Goal: Task Accomplishment & Management: Complete application form

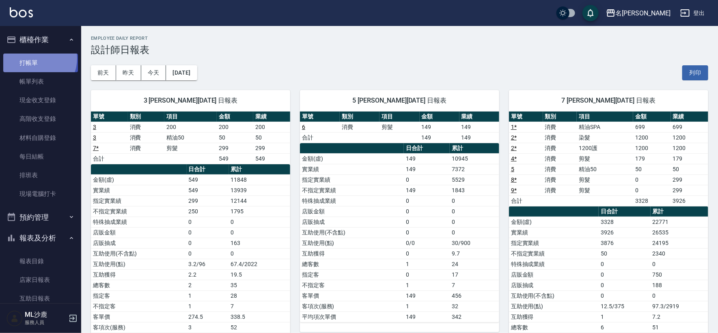
click at [35, 58] on link "打帳單" at bounding box center [40, 63] width 75 height 19
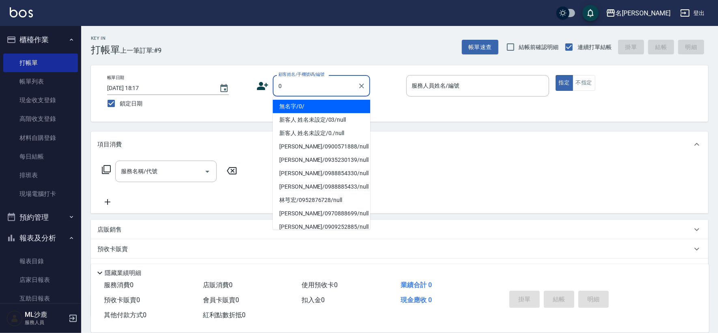
type input "無名字/0/"
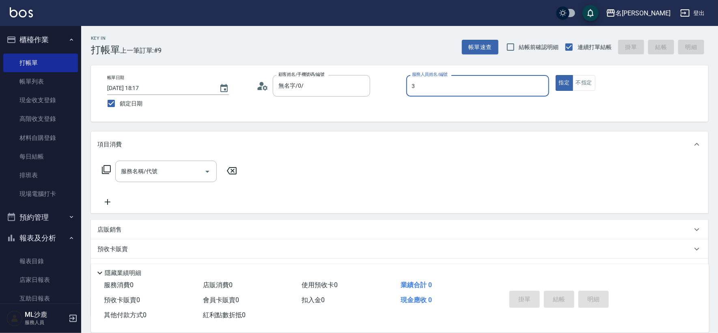
type input "[PERSON_NAME]-3"
type button "true"
click at [112, 227] on p "店販銷售" at bounding box center [109, 230] width 24 height 9
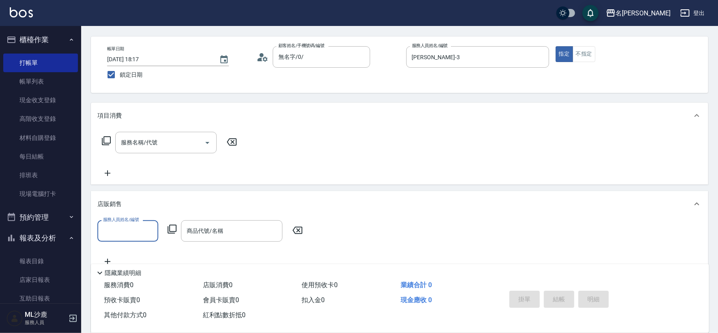
scroll to position [45, 0]
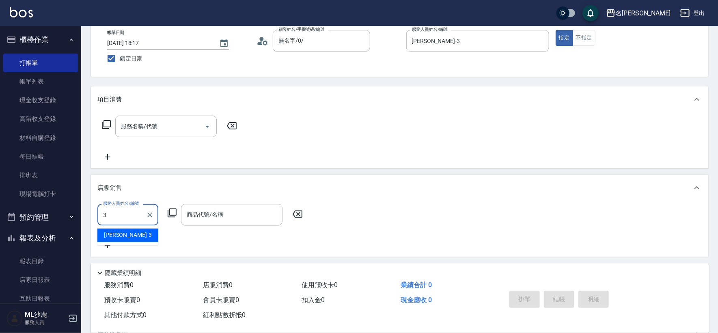
type input "[PERSON_NAME]-3"
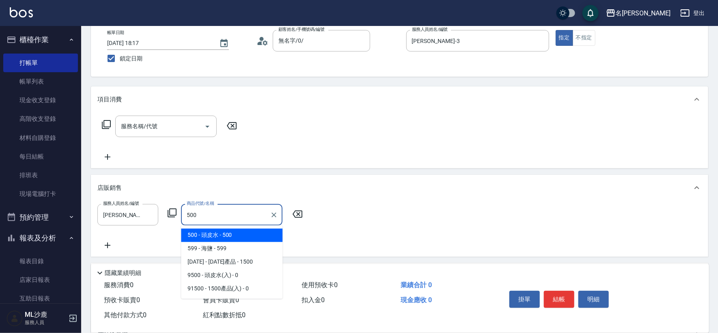
type input "頭皮水"
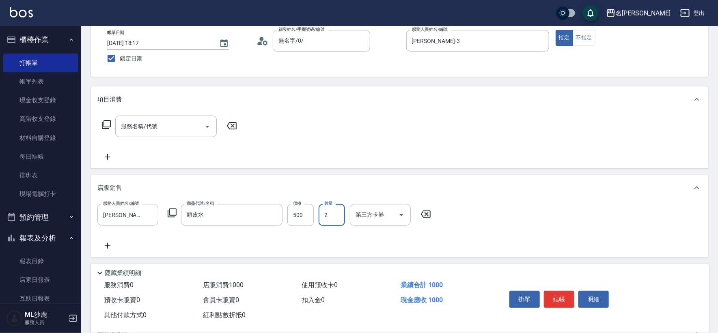
type input "2"
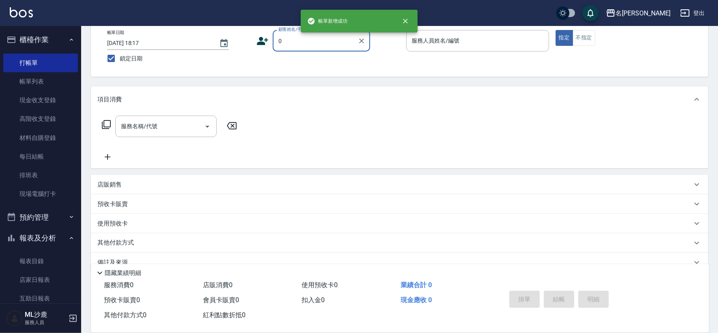
type input "無名字/0/"
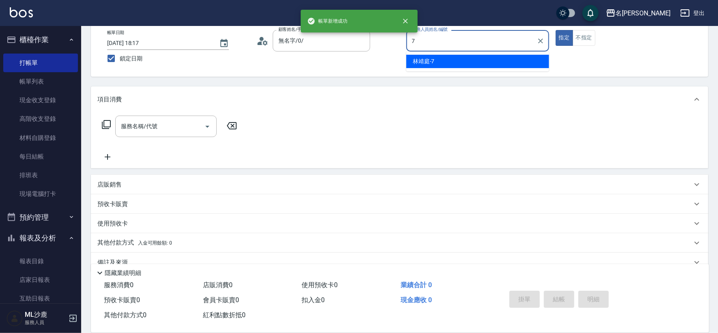
type input "[PERSON_NAME]-7"
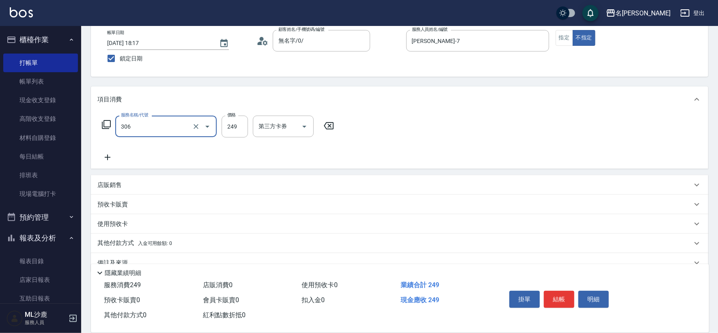
type input "剪髮(306)"
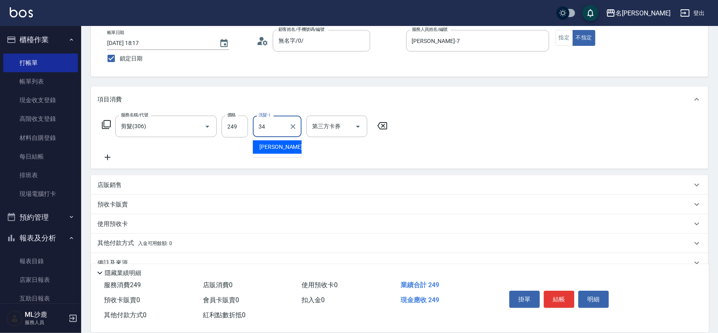
type input "[PERSON_NAME]-34"
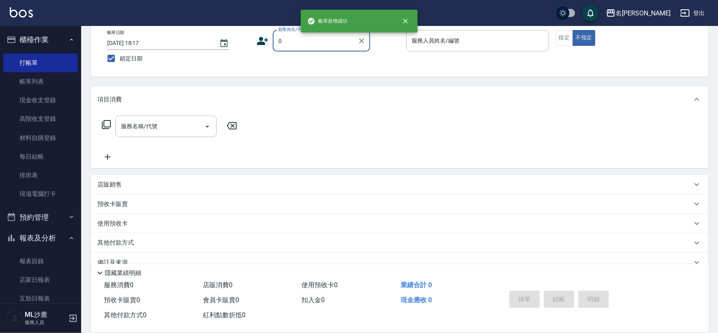
type input "無名字/0/"
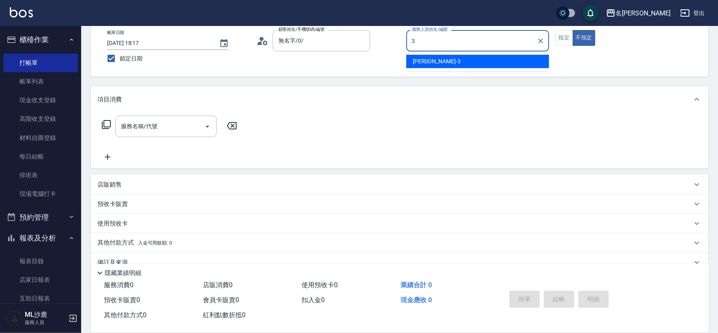
type input "[PERSON_NAME]-3"
type button "false"
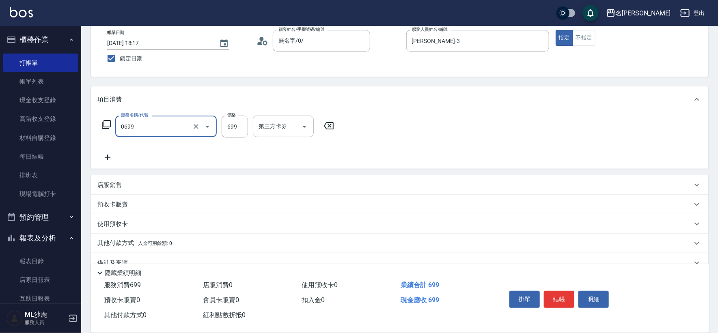
type input "精油SPA(0699)"
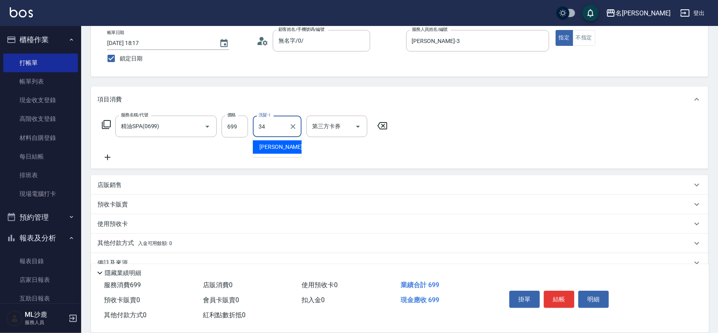
type input "[PERSON_NAME]-34"
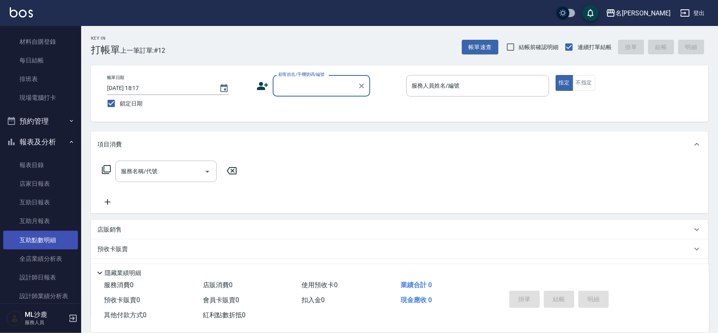
scroll to position [211, 0]
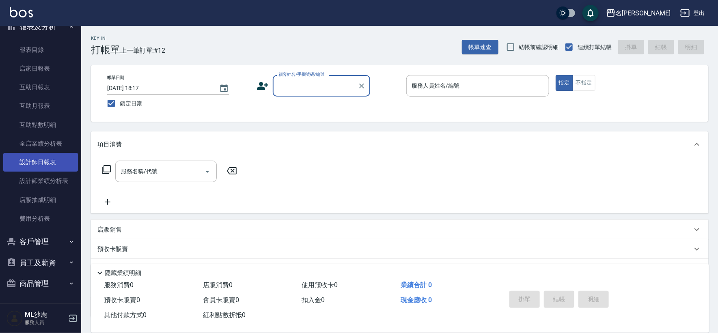
click at [41, 155] on link "設計師日報表" at bounding box center [40, 162] width 75 height 19
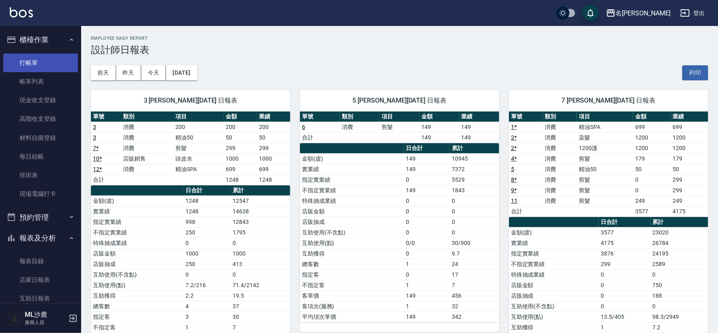
drag, startPoint x: 36, startPoint y: 60, endPoint x: 55, endPoint y: 59, distance: 19.1
click at [36, 60] on link "打帳單" at bounding box center [40, 63] width 75 height 19
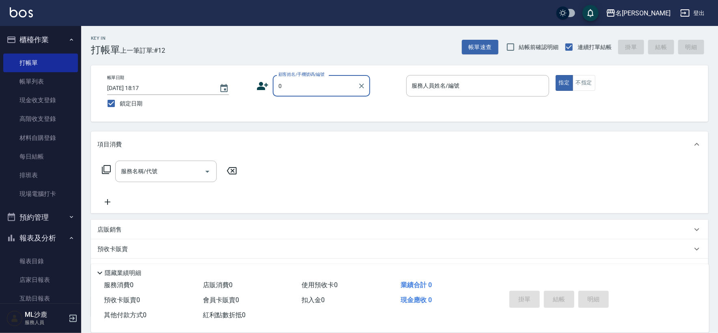
type input "無名字/0/"
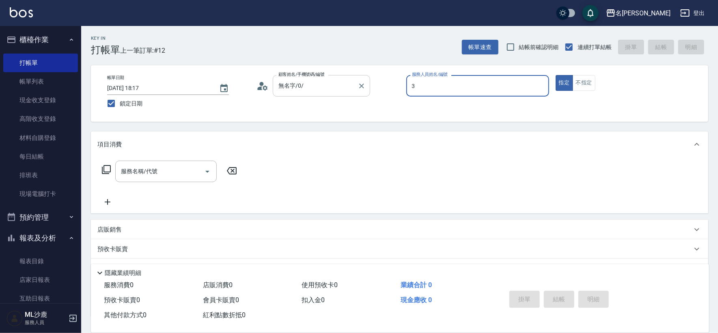
type input "[PERSON_NAME]-3"
type button "true"
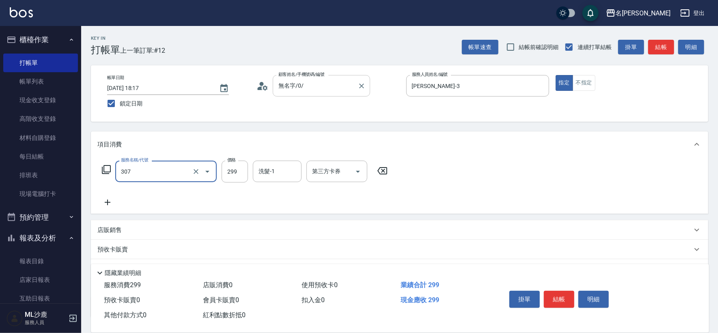
type input "剪髮(307)"
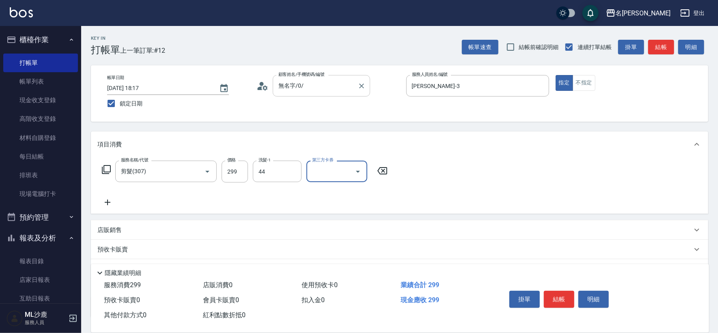
type input "[PERSON_NAME]-44"
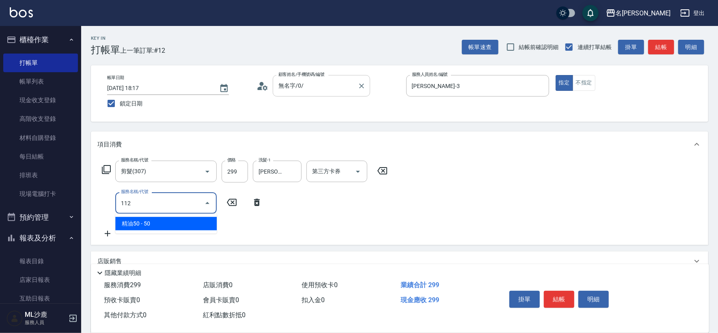
type input "精油50(112)"
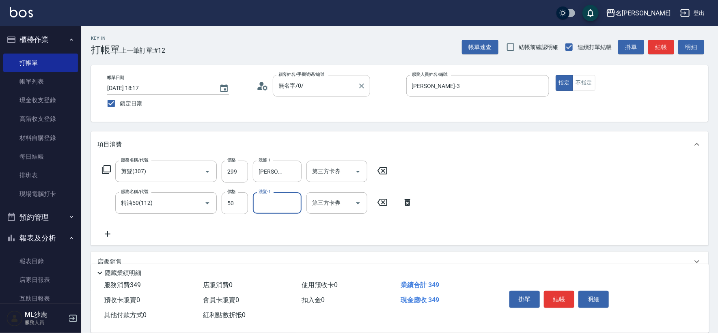
type input "3"
type input "[PERSON_NAME]-44"
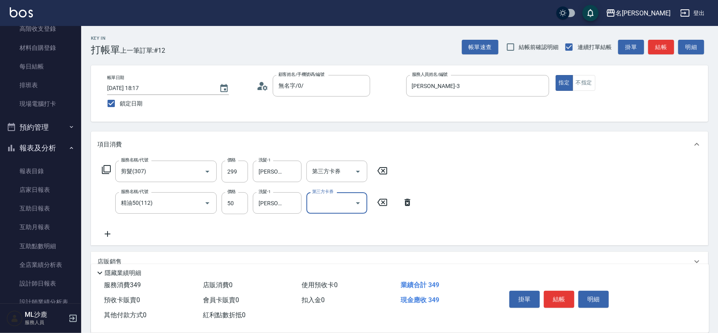
scroll to position [211, 0]
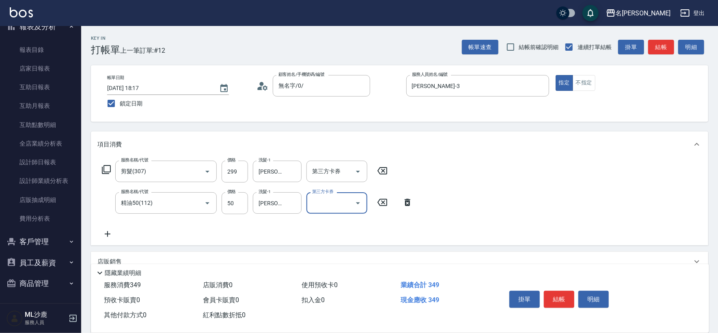
click at [43, 261] on button "員工及薪資" at bounding box center [40, 262] width 75 height 21
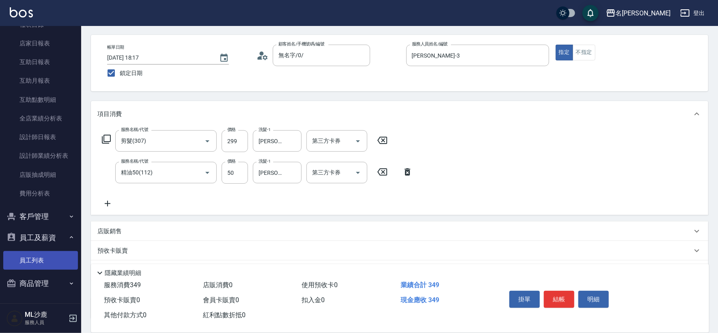
scroll to position [45, 0]
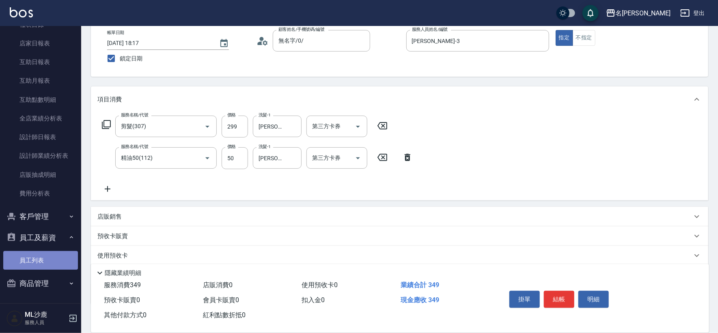
click at [44, 258] on link "員工列表" at bounding box center [40, 260] width 75 height 19
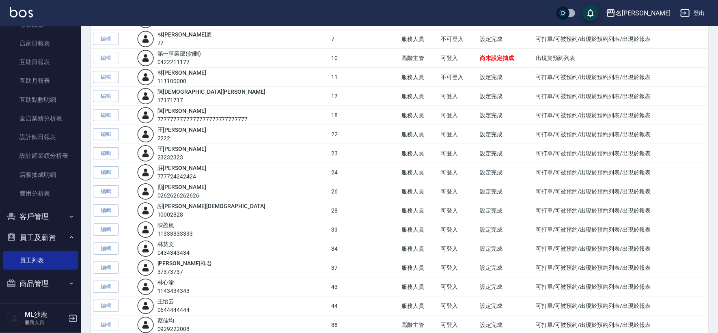
scroll to position [225, 0]
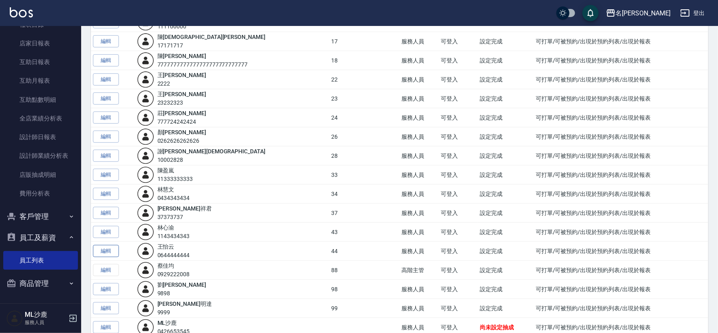
click at [110, 250] on link "編輯" at bounding box center [106, 251] width 26 height 13
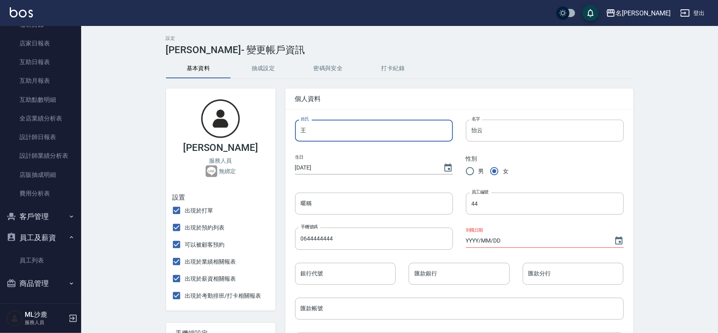
click at [347, 127] on input "王" at bounding box center [374, 131] width 158 height 22
type input "ㄨ"
type input "蔡"
drag, startPoint x: 555, startPoint y: 136, endPoint x: 548, endPoint y: 133, distance: 7.5
click at [554, 136] on input "怡云" at bounding box center [545, 131] width 158 height 22
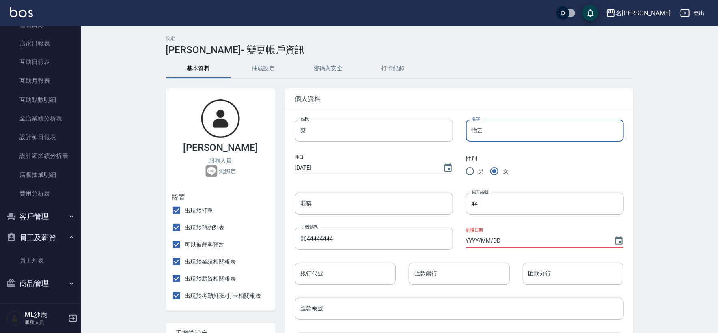
type input "怡"
type input "啞"
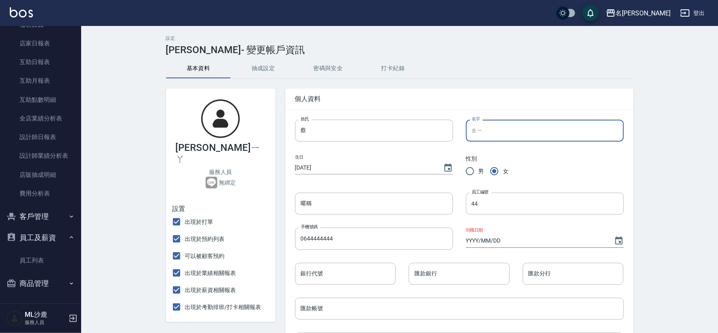
type input "ㄓ"
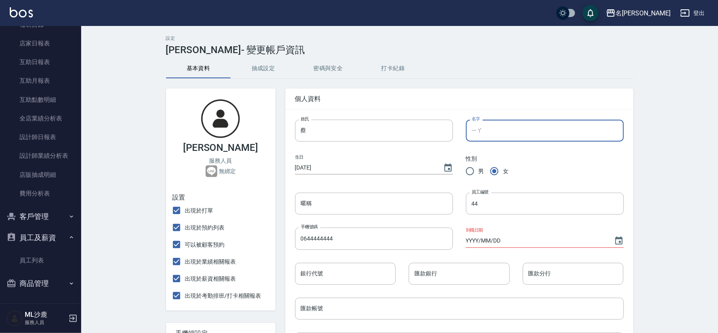
type input "牙"
type input "啞"
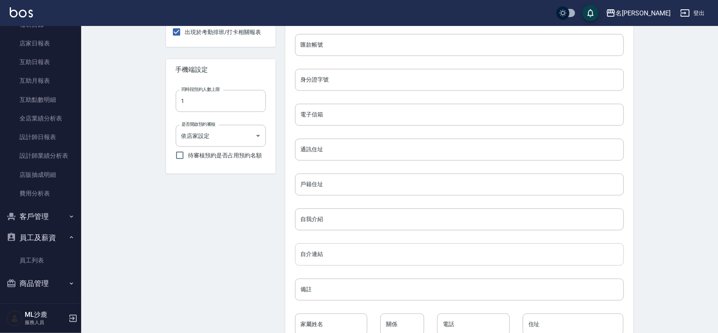
scroll to position [314, 0]
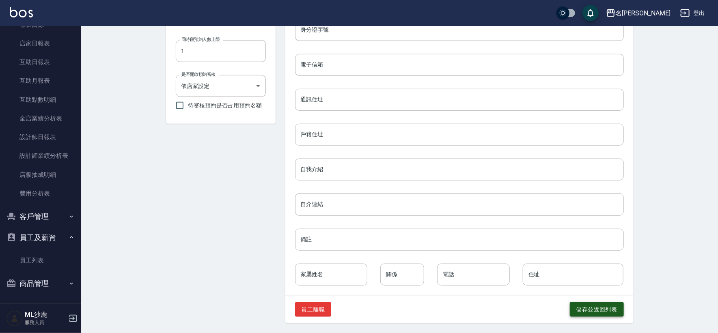
type input "[PERSON_NAME]"
click at [601, 311] on button "儲存並返回列表" at bounding box center [597, 309] width 54 height 15
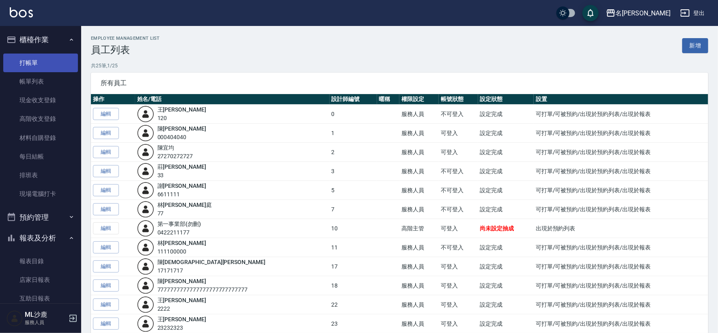
click at [34, 65] on link "打帳單" at bounding box center [40, 63] width 75 height 19
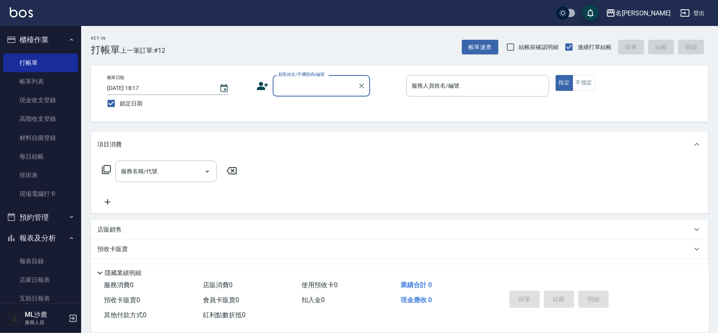
click at [308, 79] on input "顧客姓名/手機號碼/編號" at bounding box center [315, 86] width 78 height 14
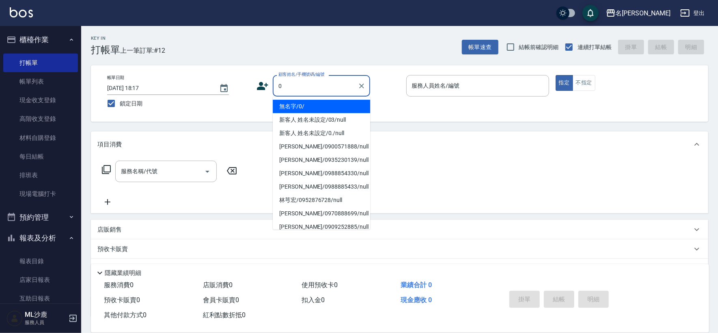
type input "無名字/0/"
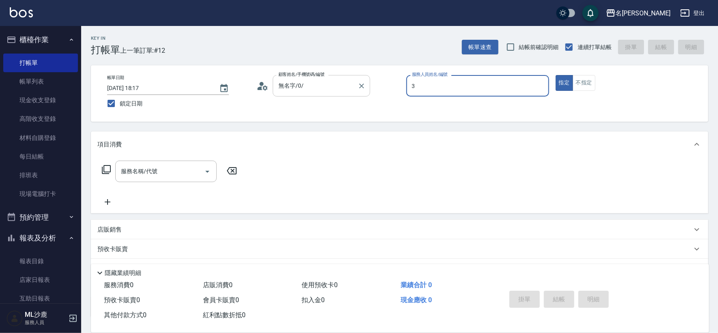
type input "[PERSON_NAME]-3"
type button "true"
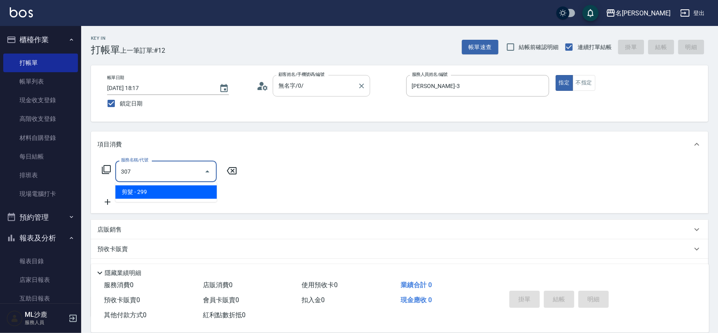
type input "剪髮(307)"
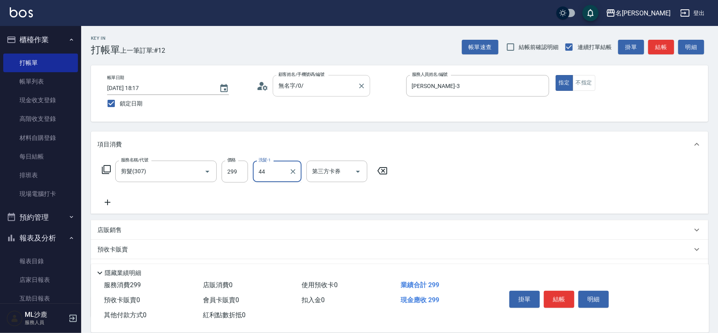
type input "[PERSON_NAME]-44"
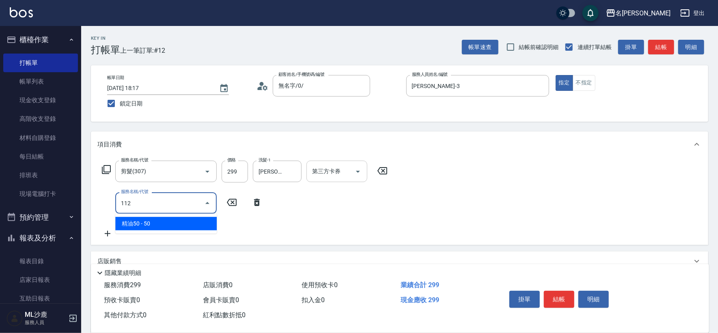
type input "精油50(112)"
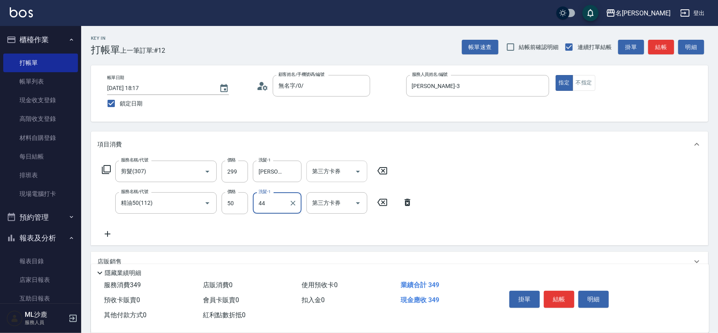
type input "[PERSON_NAME]-44"
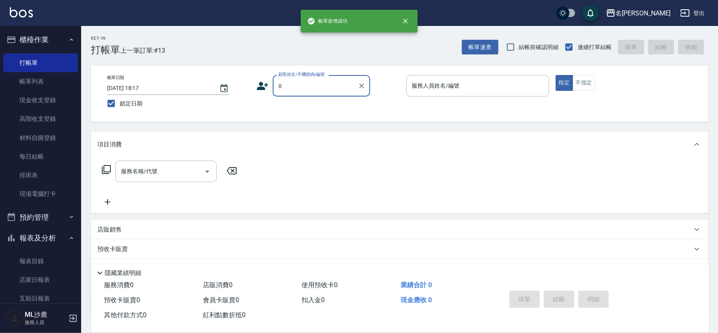
type input "無名字/0/"
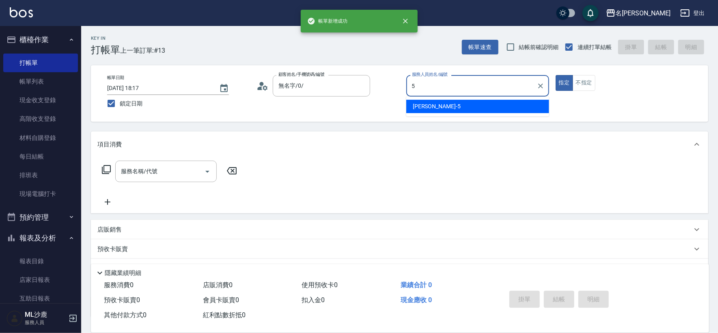
type input "[PERSON_NAME]-5"
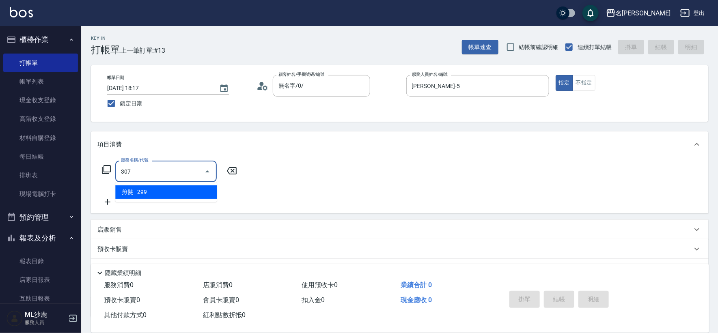
type input "剪髮(307)"
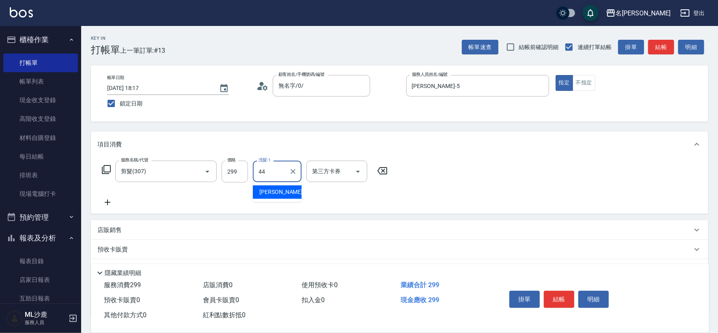
type input "[PERSON_NAME]-44"
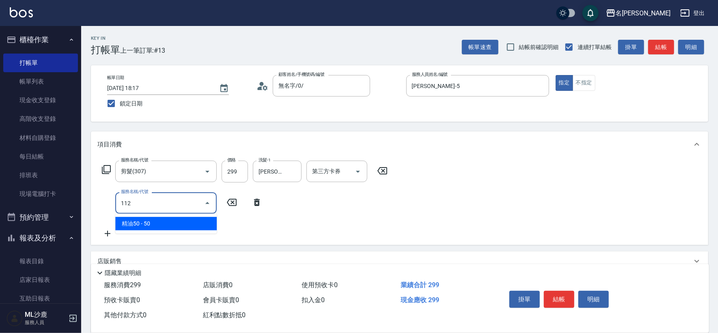
type input "精油50(112)"
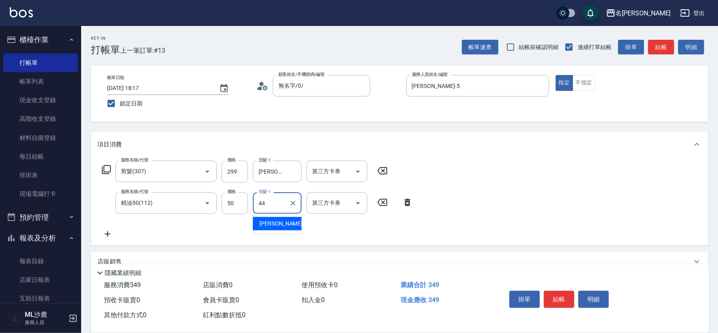
type input "[PERSON_NAME]-44"
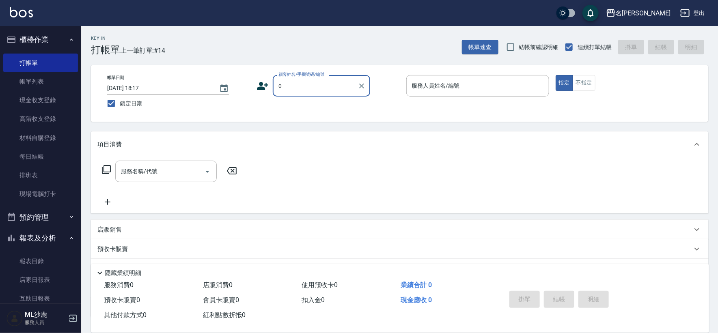
type input "無名字/0/"
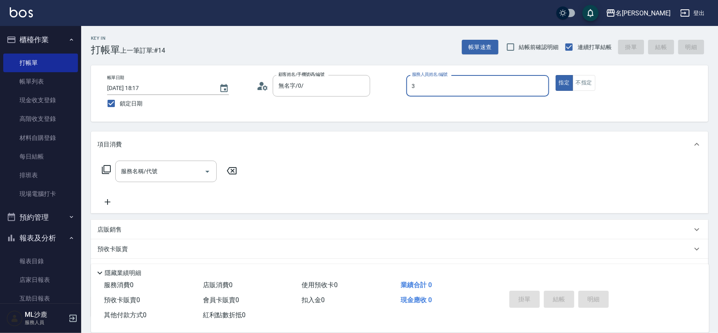
type input "[PERSON_NAME]-3"
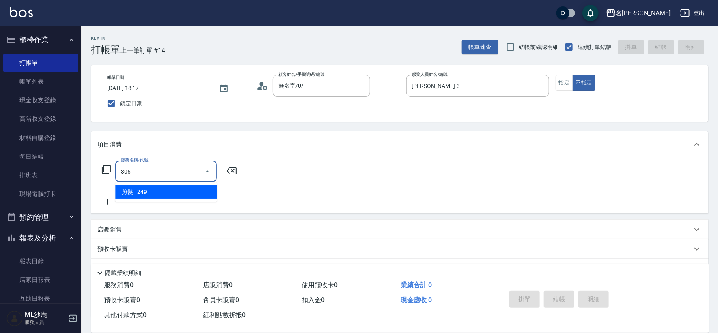
type input "剪髮(306)"
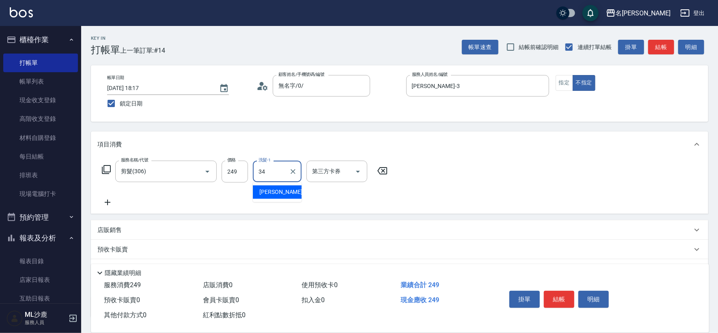
type input "[PERSON_NAME]-34"
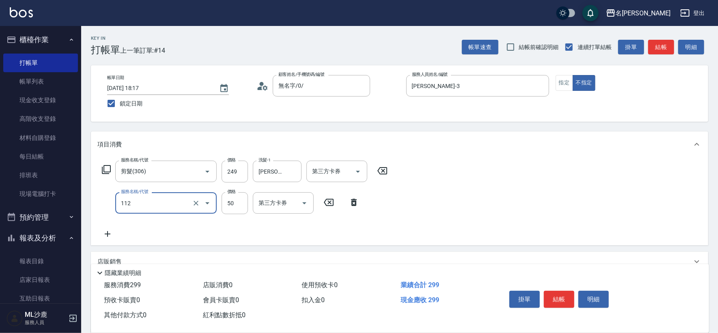
type input "精油50(112)"
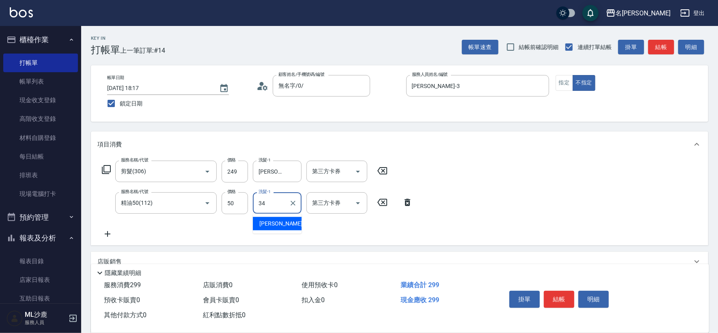
type input "[PERSON_NAME]-34"
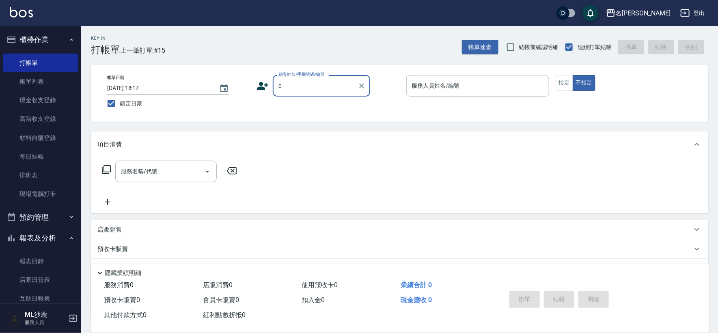
type input "無名字/0/"
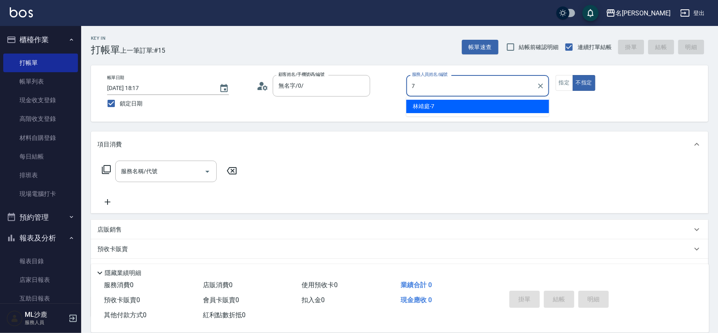
type input "[PERSON_NAME]-7"
type button "false"
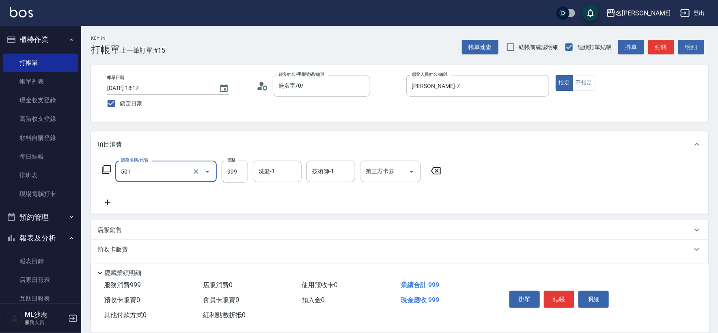
type input "染髮(501)"
type input "1400"
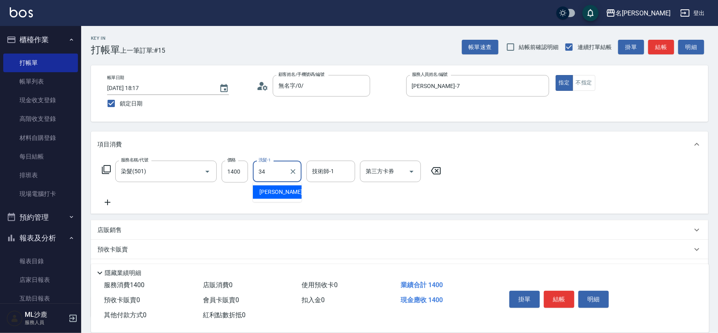
type input "[PERSON_NAME]-34"
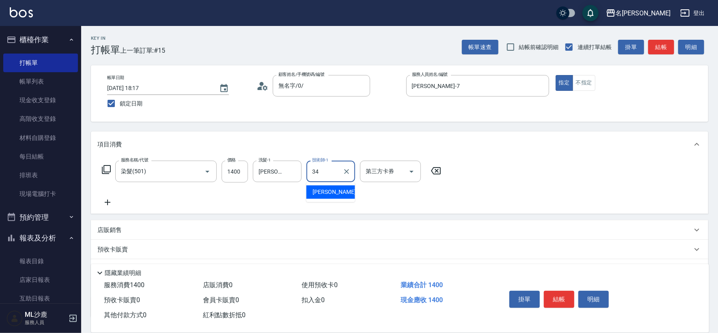
type input "[PERSON_NAME]-34"
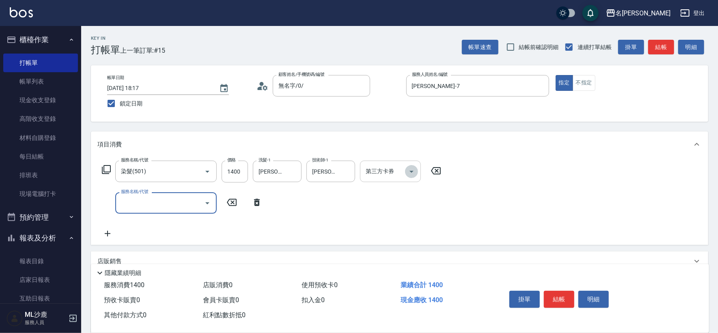
click at [412, 169] on icon "Open" at bounding box center [412, 172] width 10 height 10
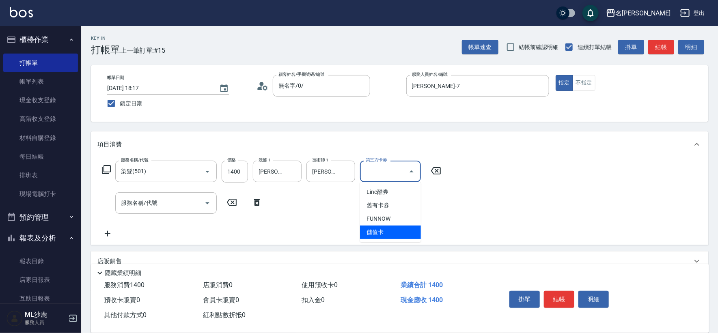
click at [381, 234] on span "儲值卡" at bounding box center [390, 232] width 61 height 13
type input "儲值卡"
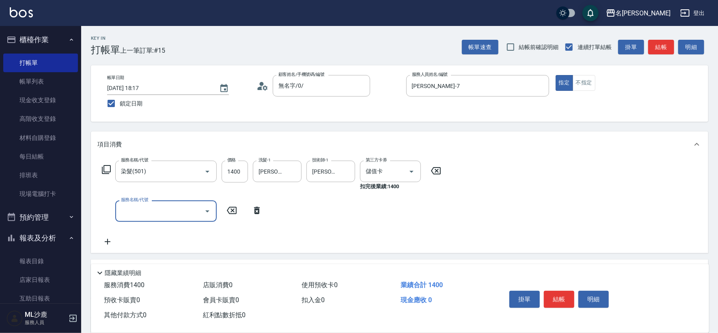
click at [171, 209] on input "服務名稱/代號" at bounding box center [160, 211] width 82 height 14
type input "基礎燙(201)"
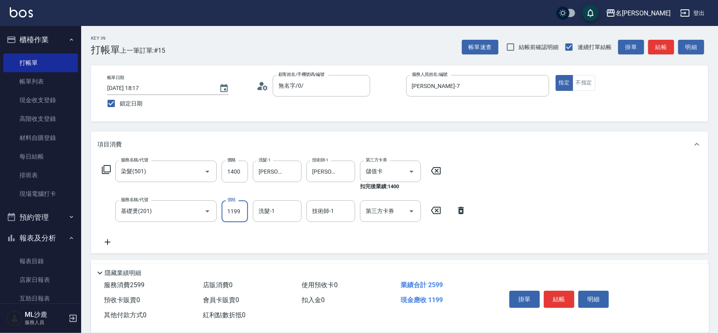
type input "1199"
type input "[PERSON_NAME]-34"
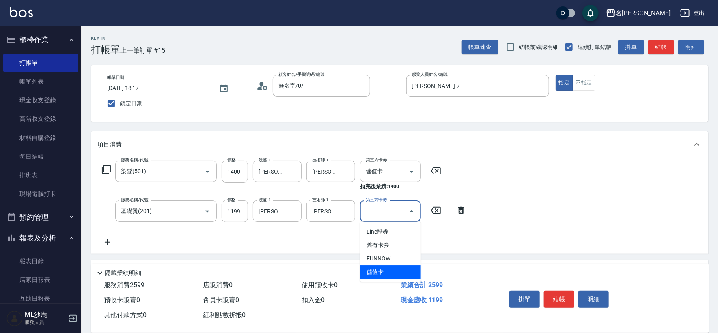
type input "儲值卡"
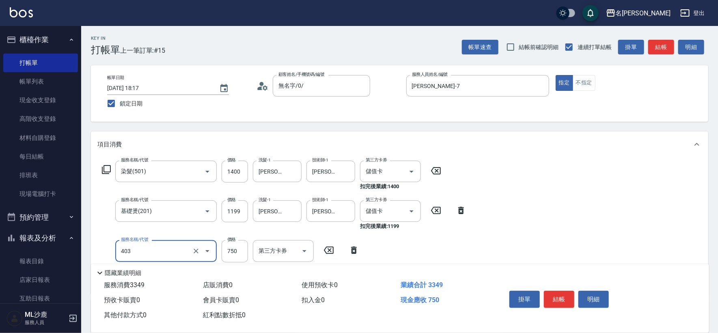
type input "750護(403)"
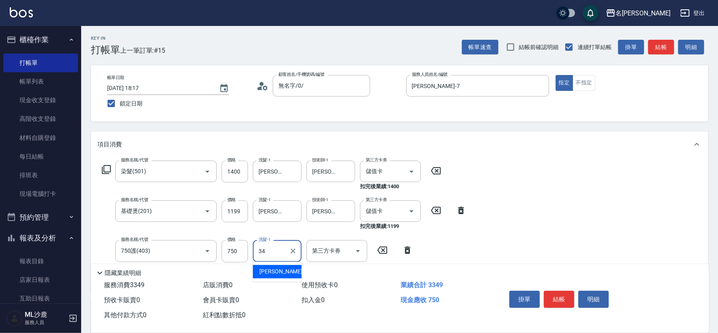
type input "[PERSON_NAME]-34"
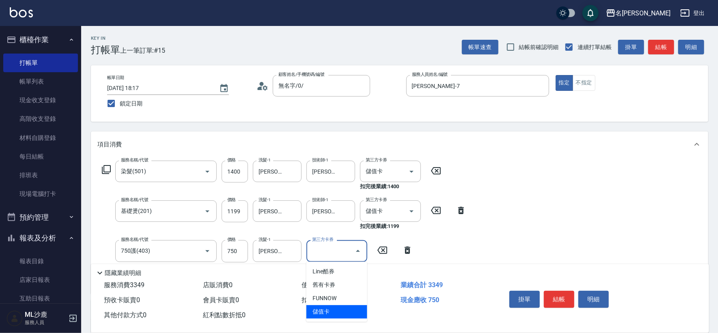
type input "儲值卡"
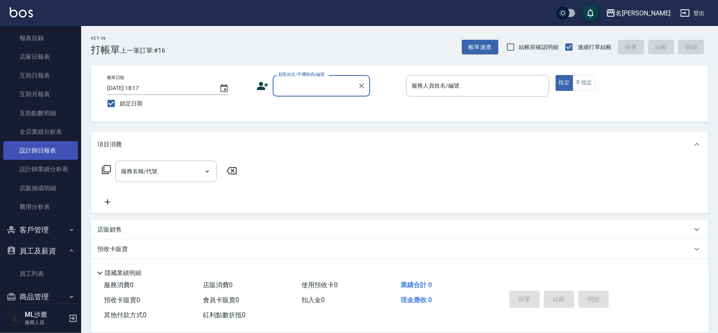
scroll to position [225, 0]
click at [40, 144] on link "設計師日報表" at bounding box center [40, 148] width 75 height 19
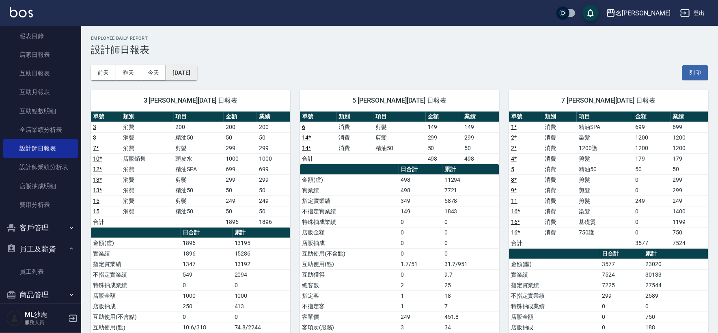
click at [197, 71] on button "[DATE]" at bounding box center [181, 72] width 31 height 15
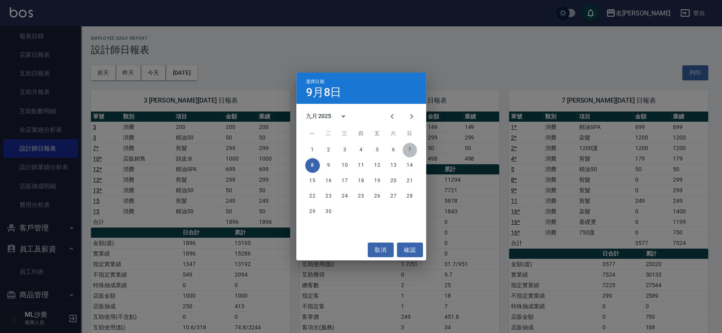
click at [406, 151] on button "7" at bounding box center [410, 150] width 15 height 15
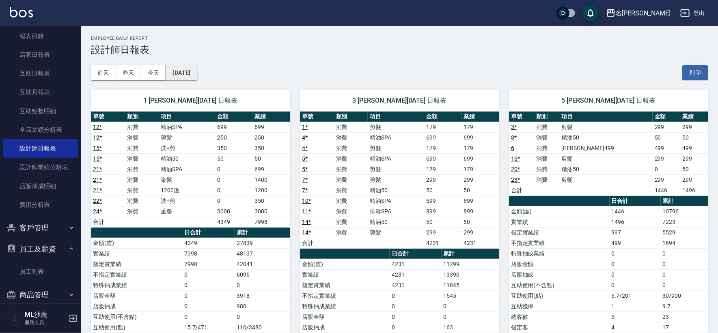
click at [191, 72] on button "[DATE]" at bounding box center [181, 72] width 31 height 15
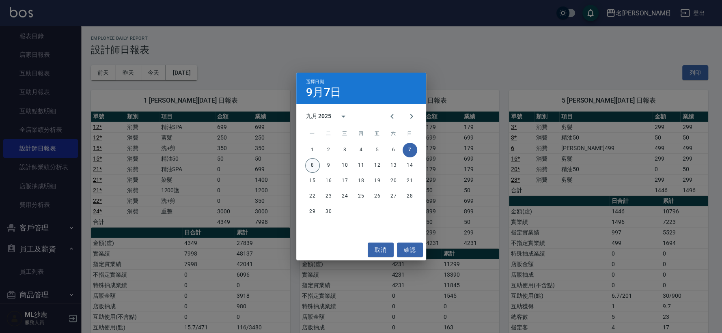
click at [309, 172] on button "8" at bounding box center [312, 165] width 15 height 15
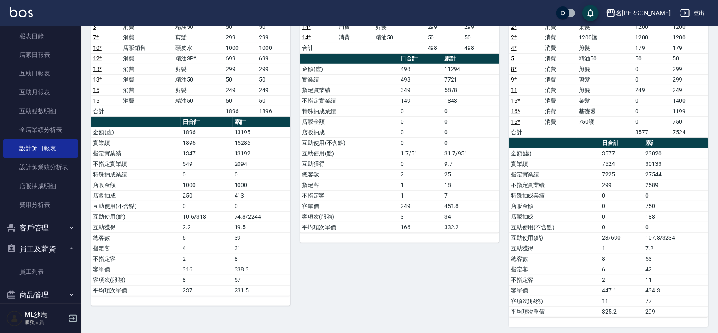
scroll to position [113, 0]
